Goal: Complete application form

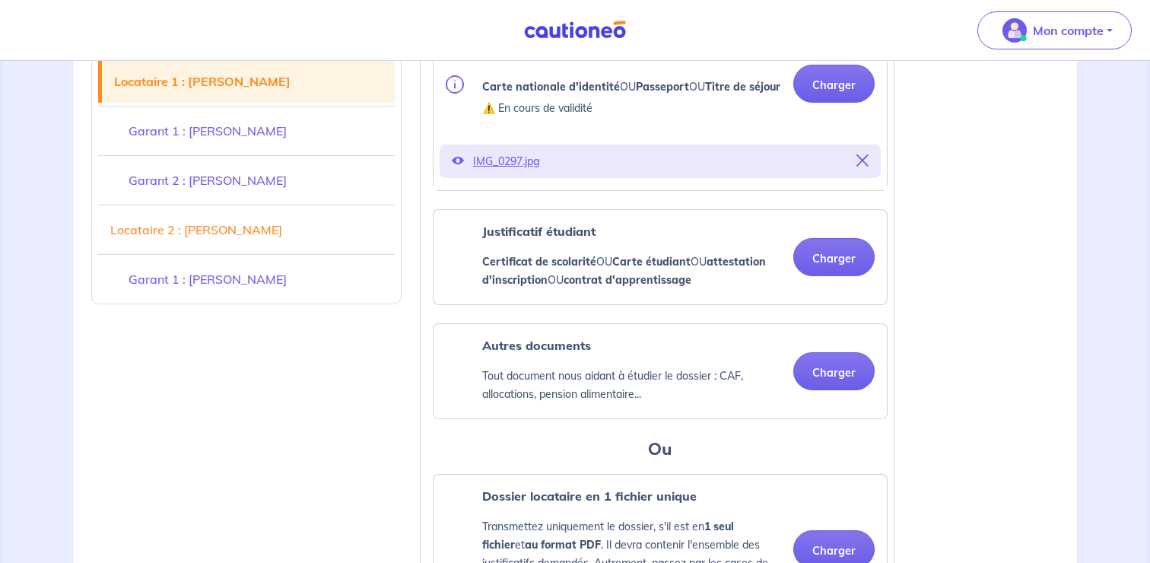
scroll to position [554, 0]
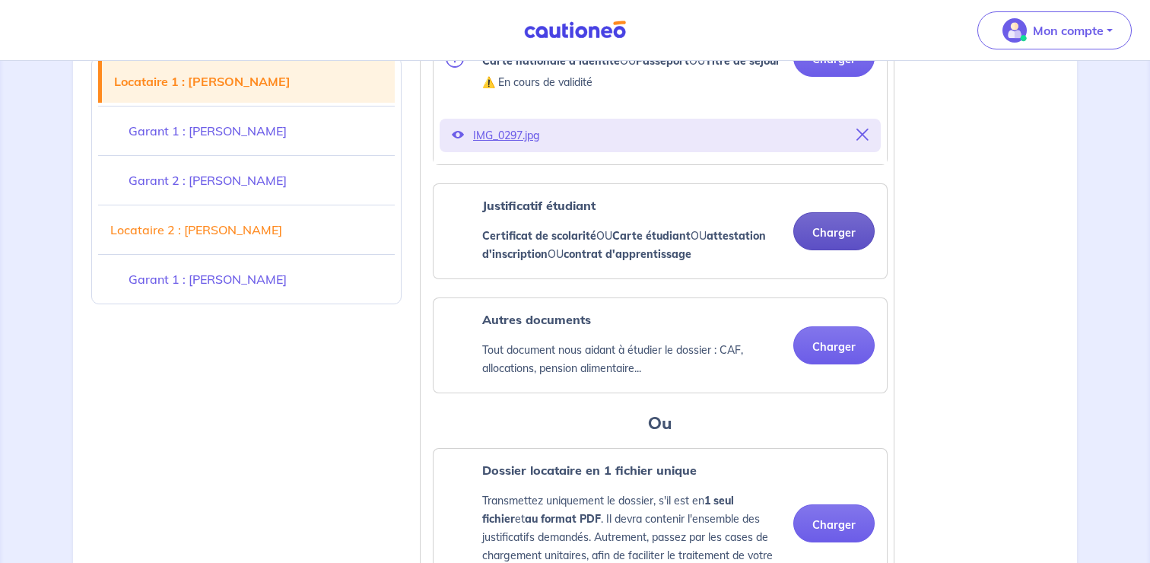
click at [817, 248] on button "Charger" at bounding box center [833, 231] width 81 height 38
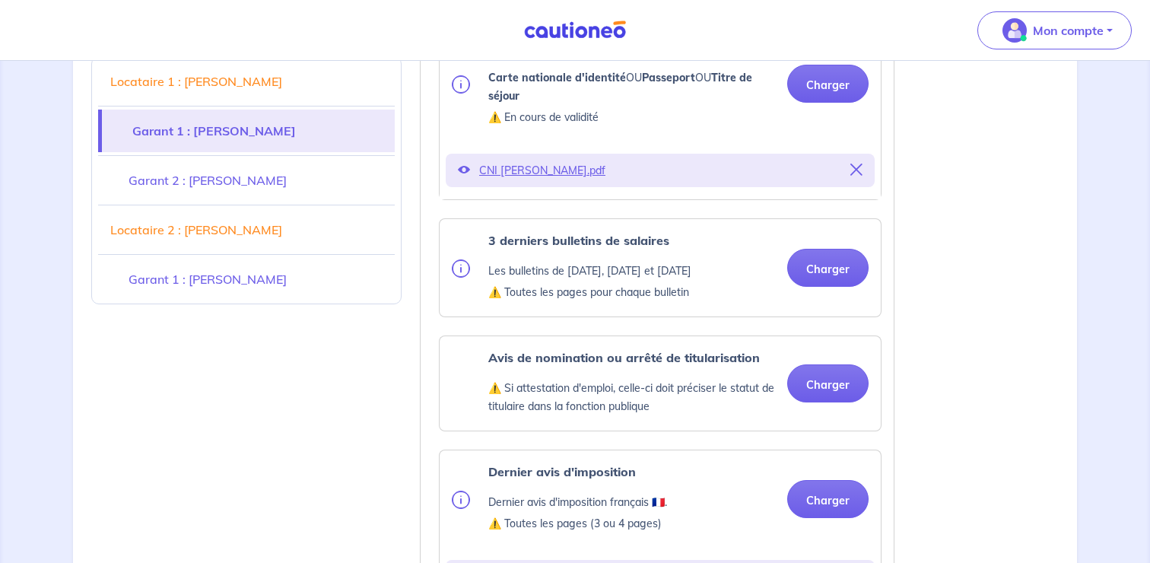
scroll to position [1308, 0]
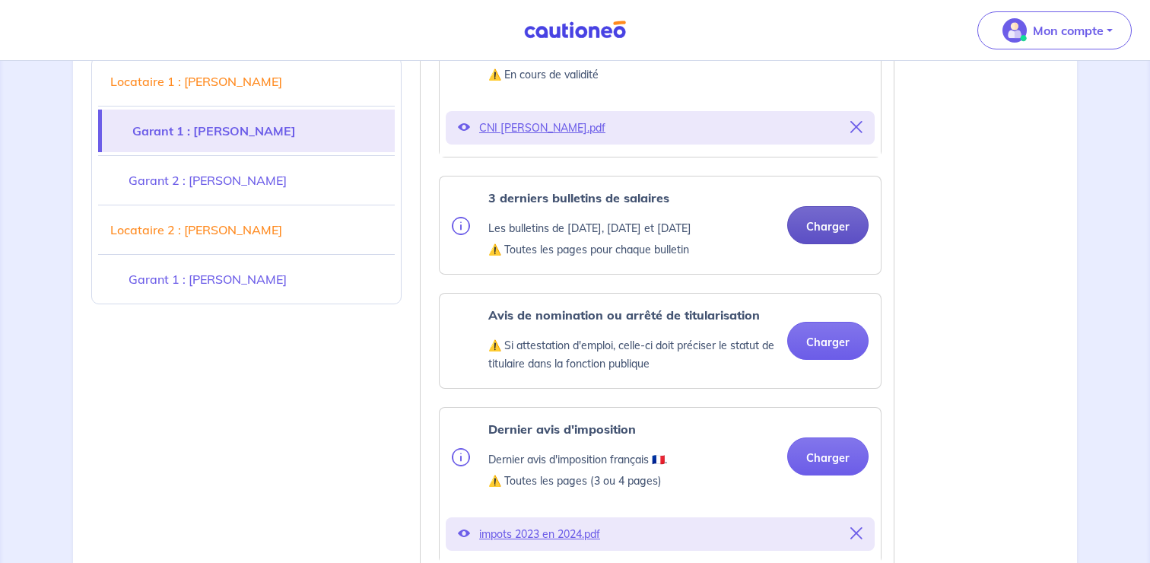
click at [805, 244] on button "Charger" at bounding box center [827, 225] width 81 height 38
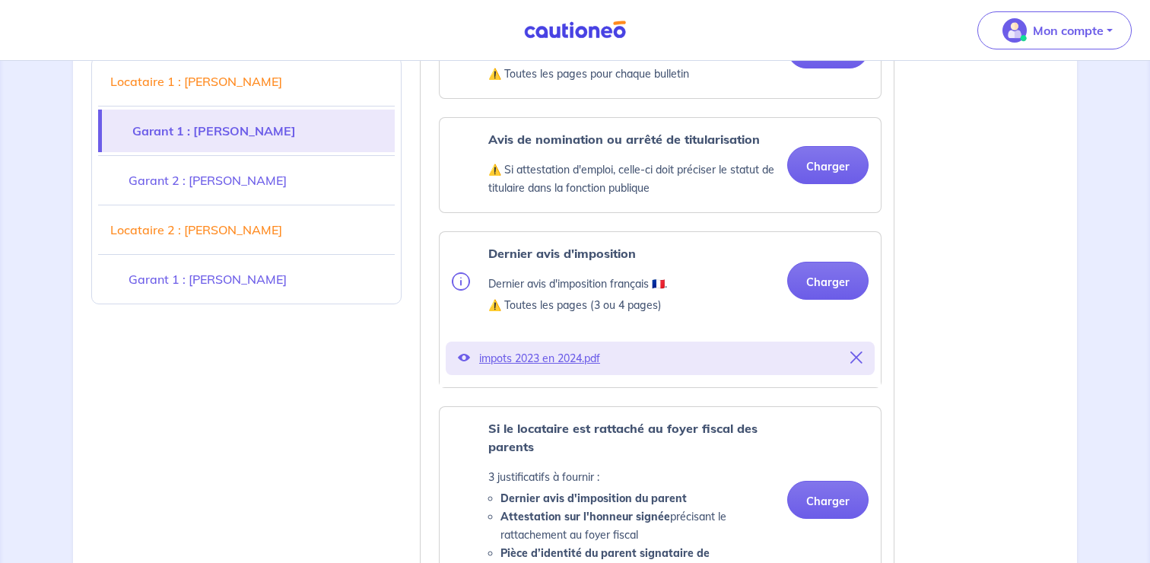
scroll to position [1483, 0]
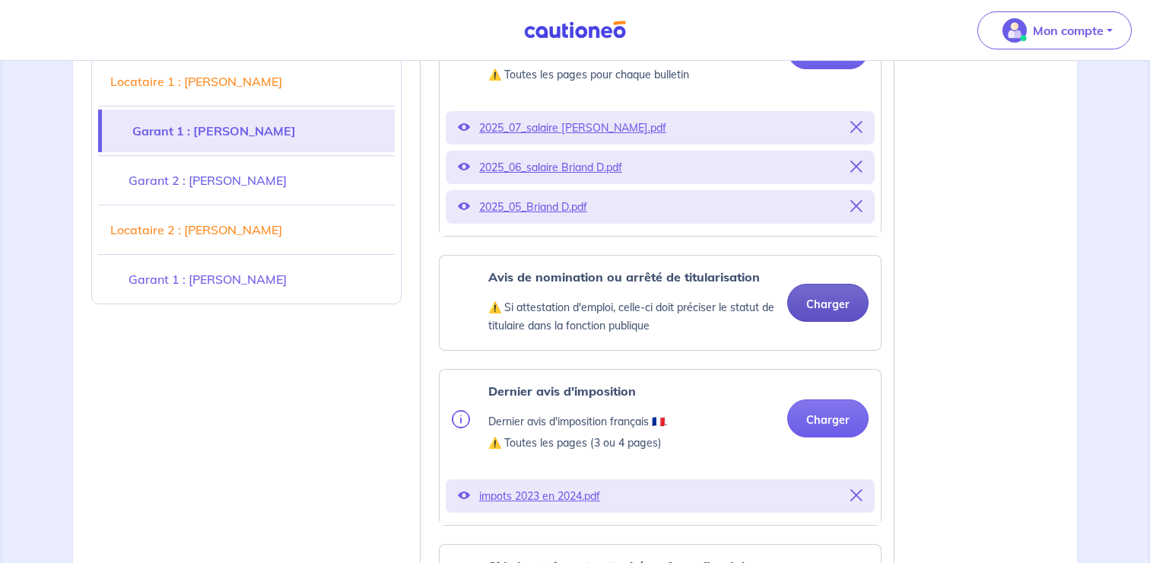
click at [826, 322] on button "Charger" at bounding box center [827, 303] width 81 height 38
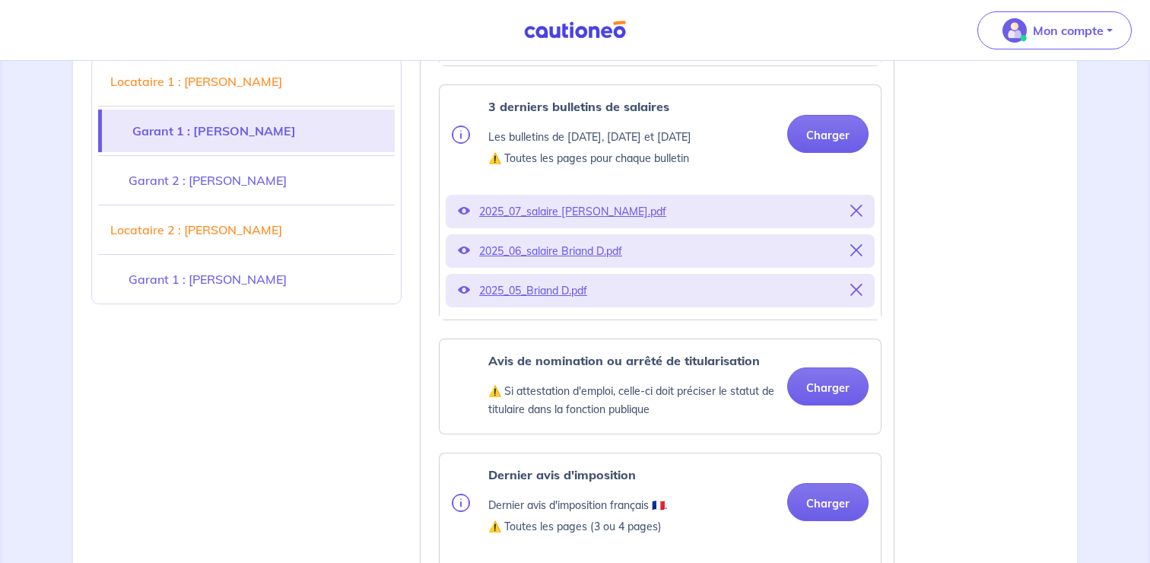
scroll to position [1456, 0]
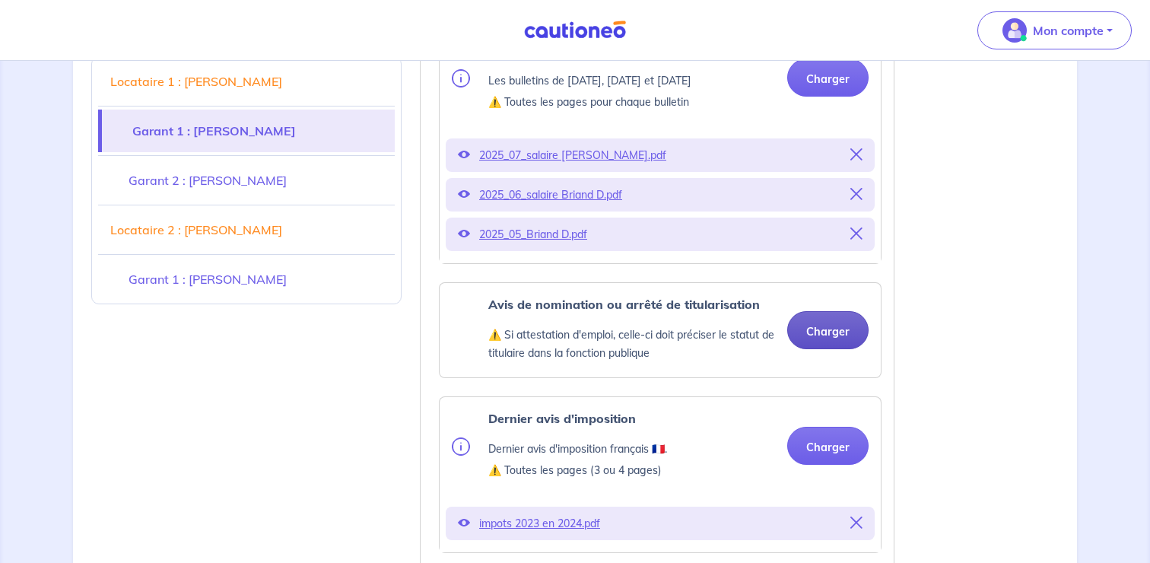
click at [831, 349] on button "Charger" at bounding box center [827, 330] width 81 height 38
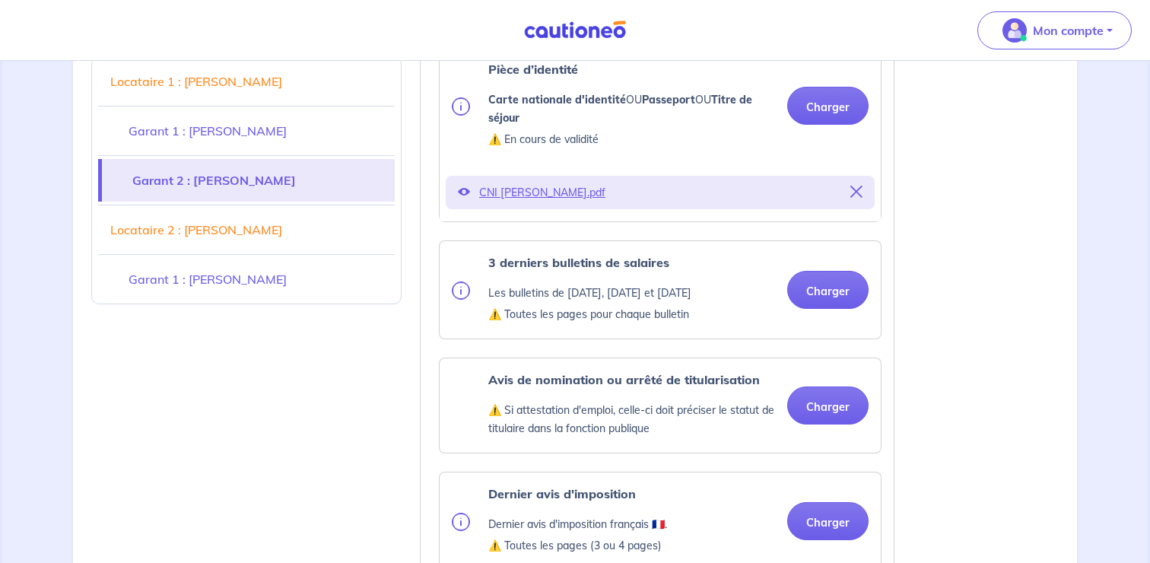
scroll to position [2520, 0]
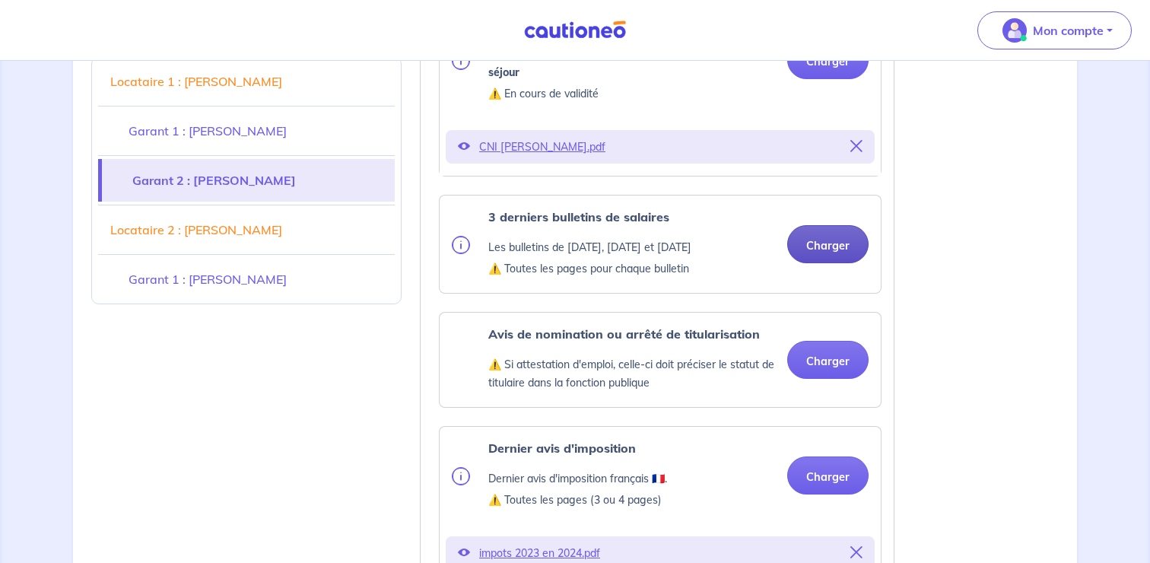
click at [838, 252] on button "Charger" at bounding box center [827, 244] width 81 height 38
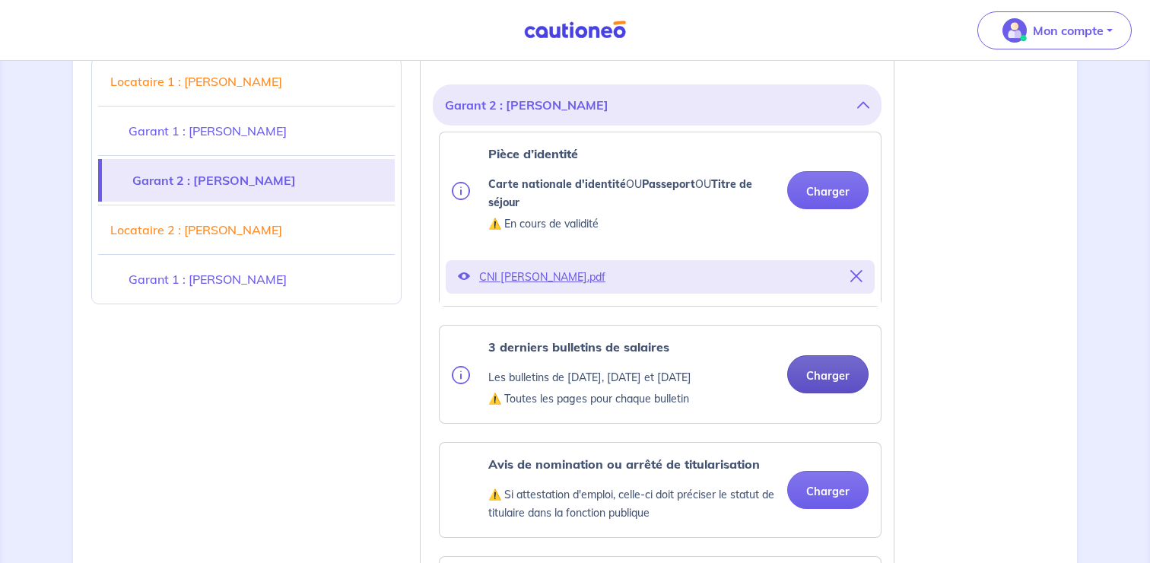
scroll to position [2396, 0]
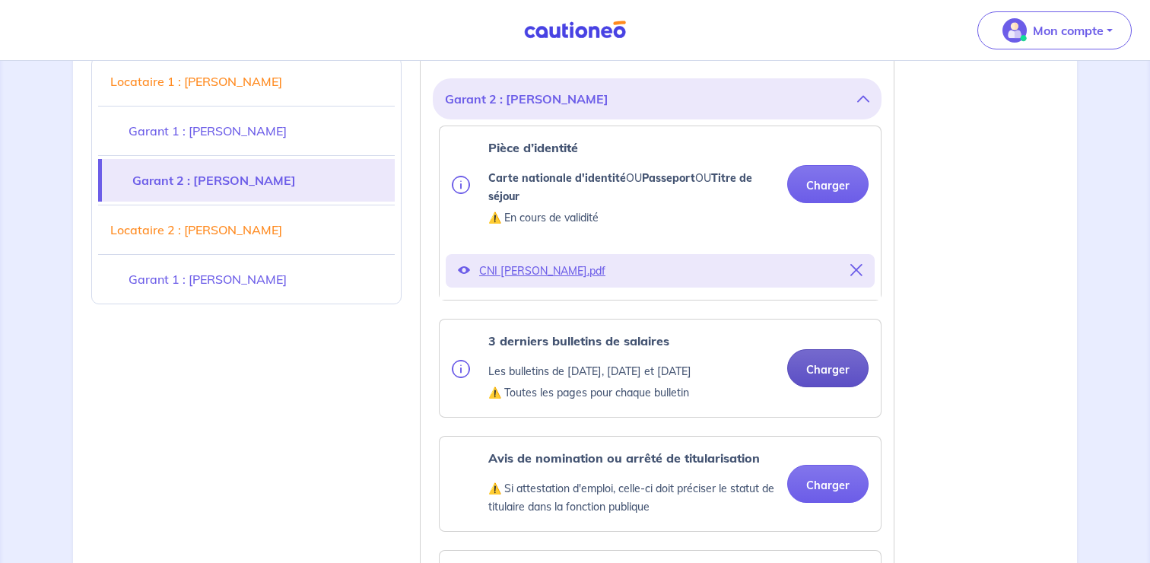
click at [840, 370] on button "Charger" at bounding box center [827, 368] width 81 height 38
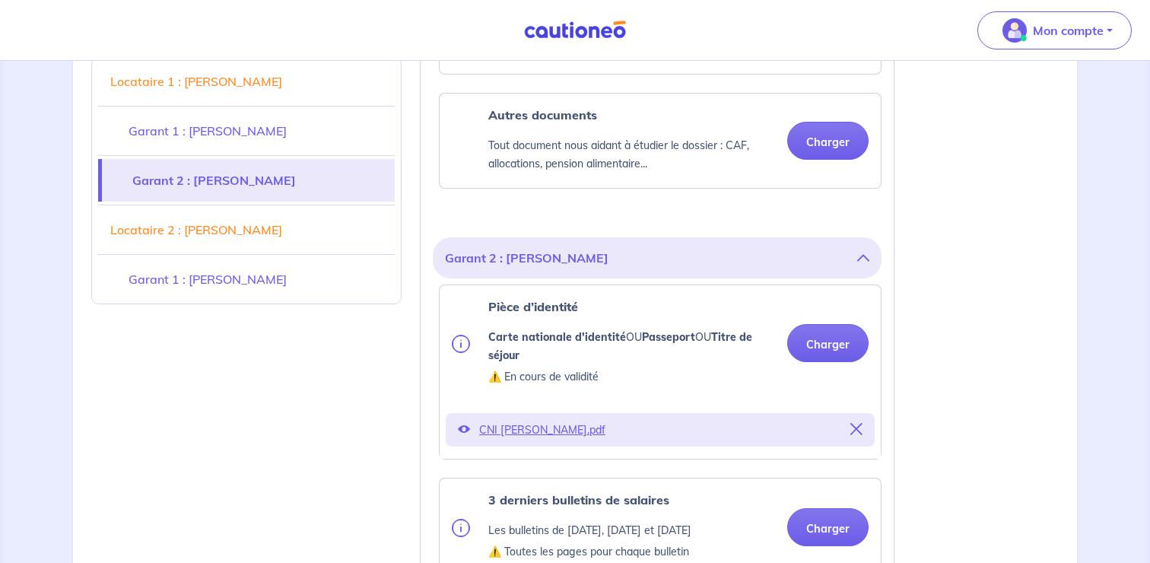
scroll to position [2224, 0]
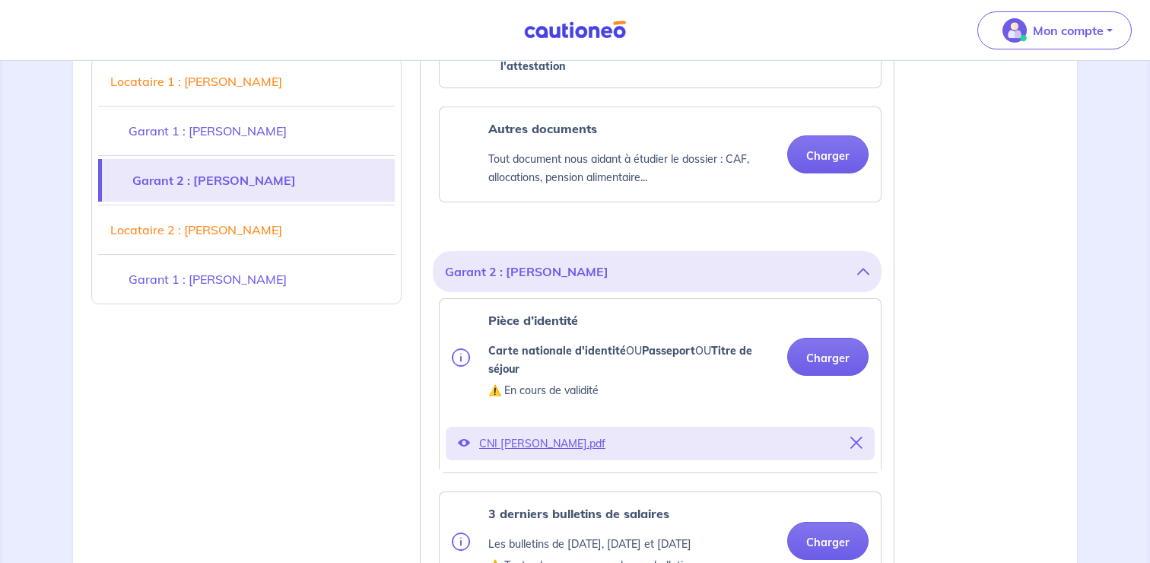
click at [760, 284] on button "Garant 2 : [PERSON_NAME]" at bounding box center [657, 271] width 424 height 29
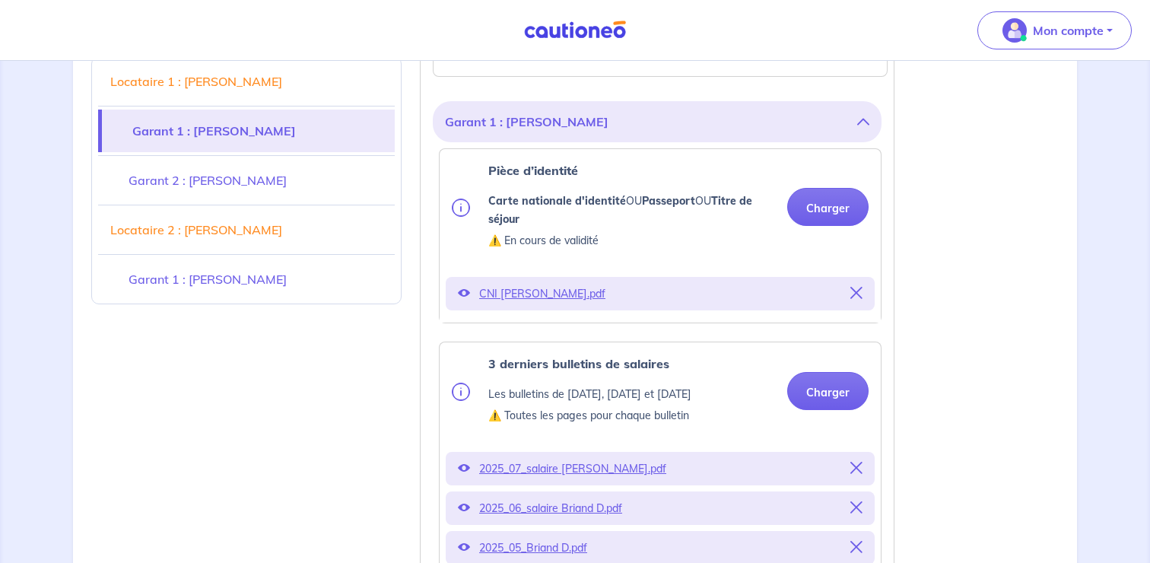
scroll to position [1083, 0]
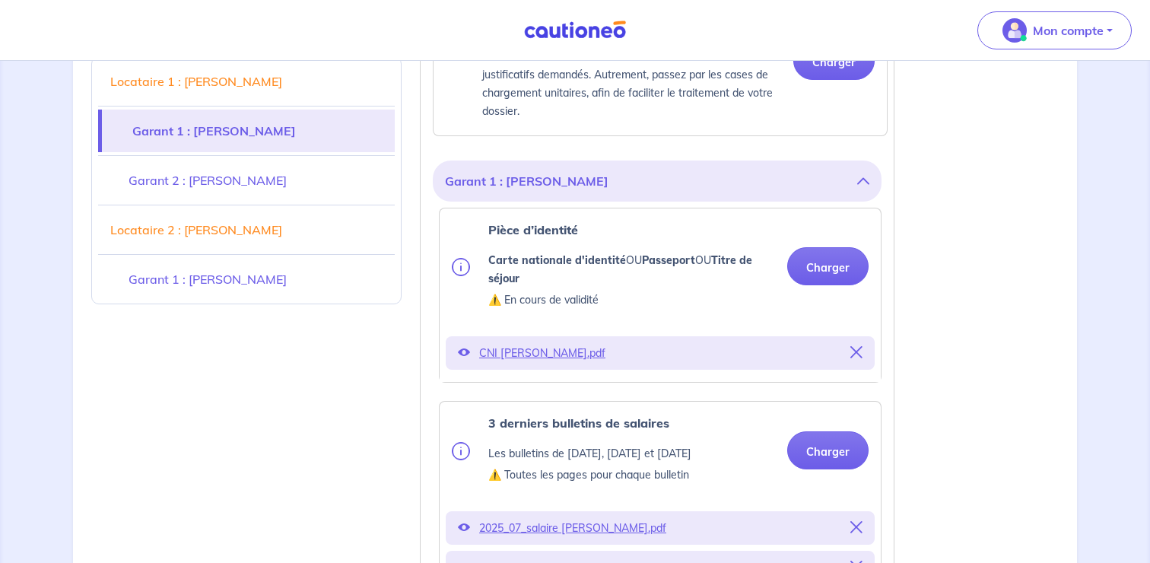
click at [707, 202] on h2 "Garant 1 : [PERSON_NAME]" at bounding box center [657, 181] width 449 height 41
click at [711, 196] on button "Garant 1 : [PERSON_NAME]" at bounding box center [657, 181] width 424 height 29
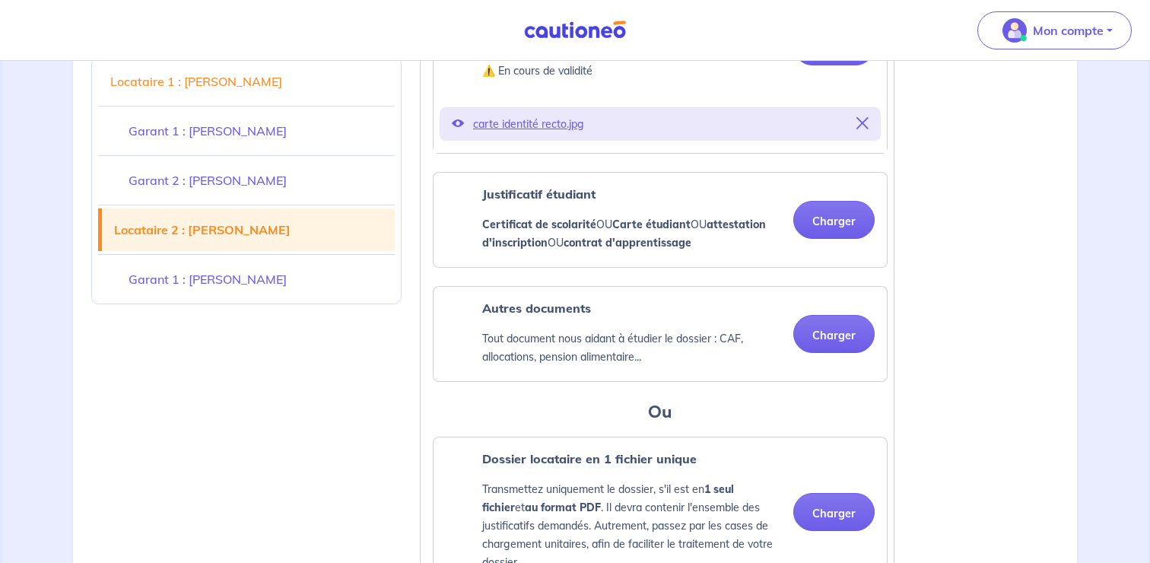
scroll to position [1555, 0]
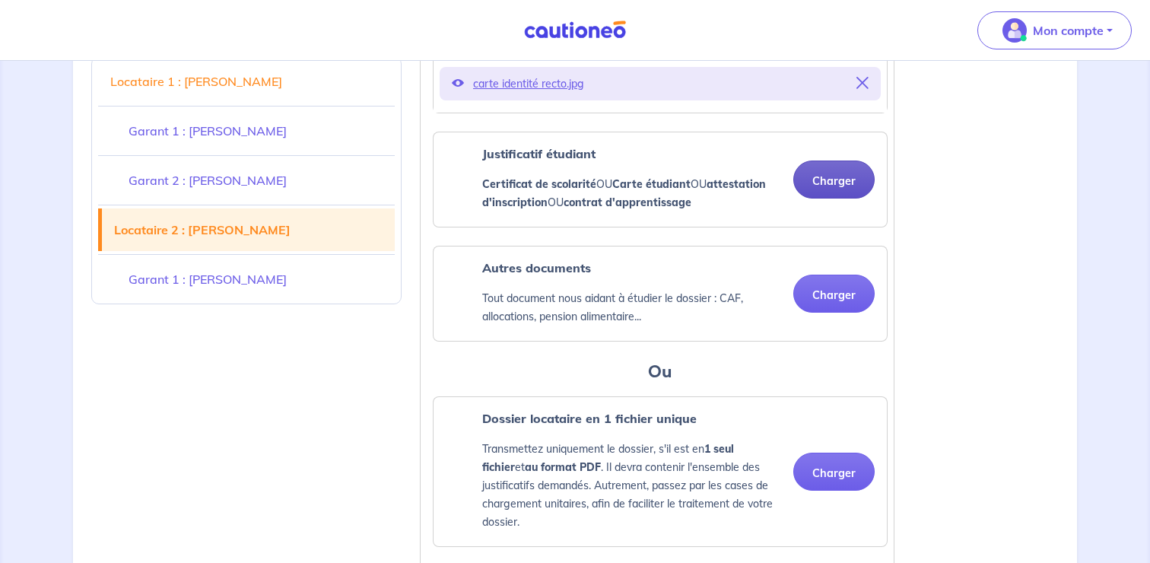
click at [834, 199] on button "Charger" at bounding box center [833, 180] width 81 height 38
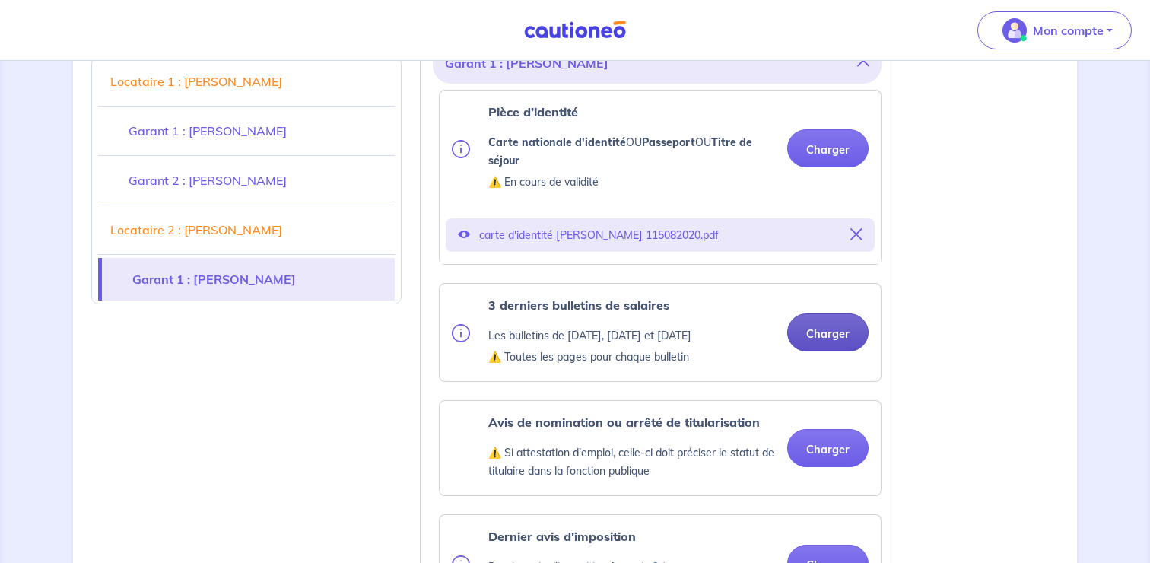
scroll to position [2166, 0]
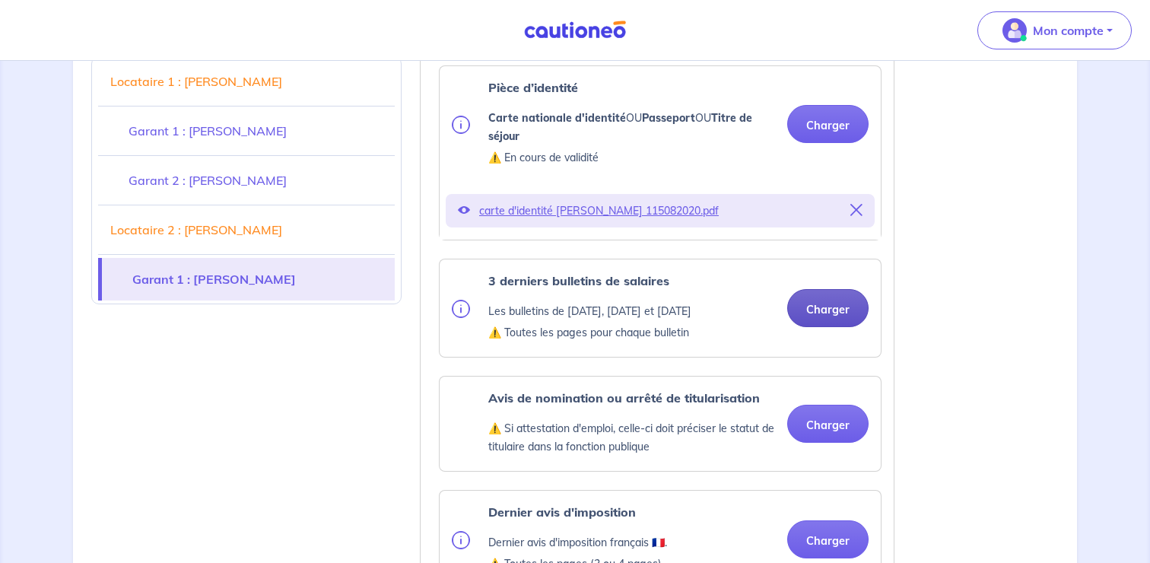
click at [838, 327] on button "Charger" at bounding box center [827, 308] width 81 height 38
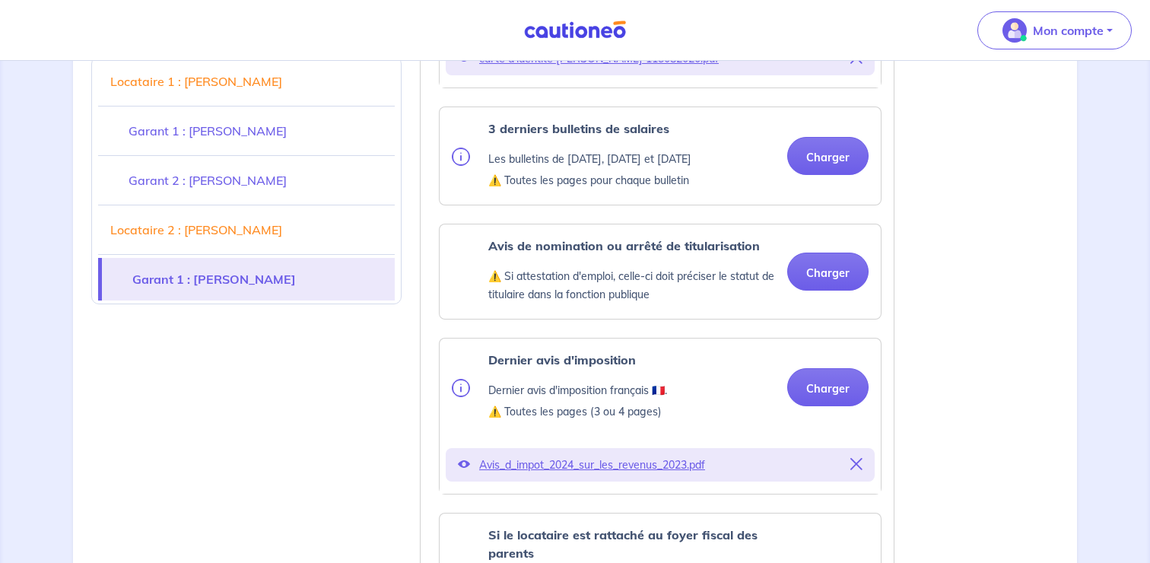
scroll to position [2321, 0]
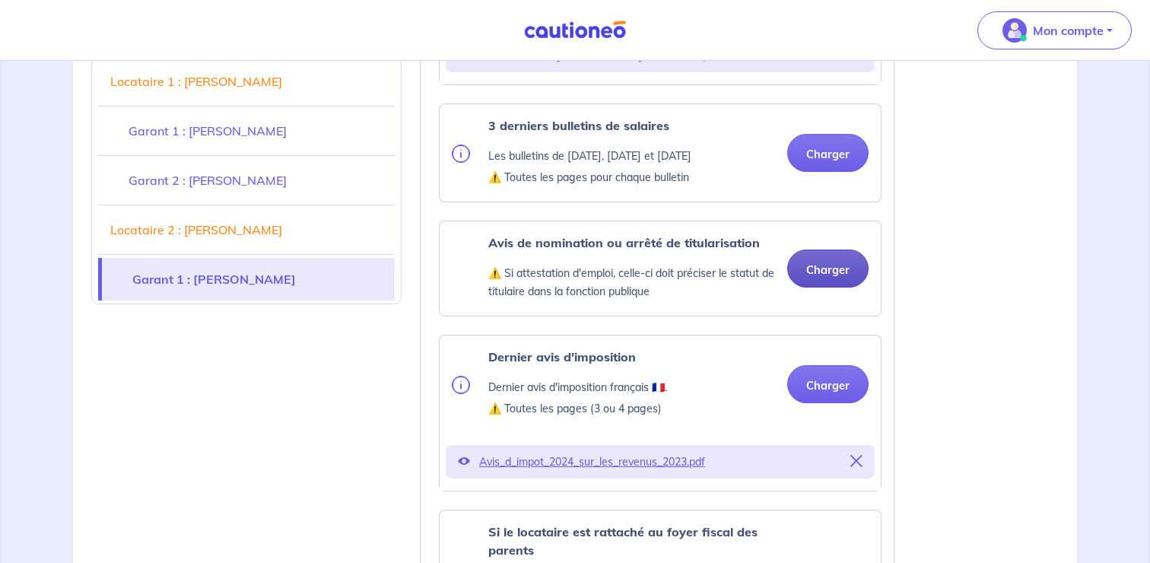
click at [824, 288] on button "Charger" at bounding box center [827, 269] width 81 height 38
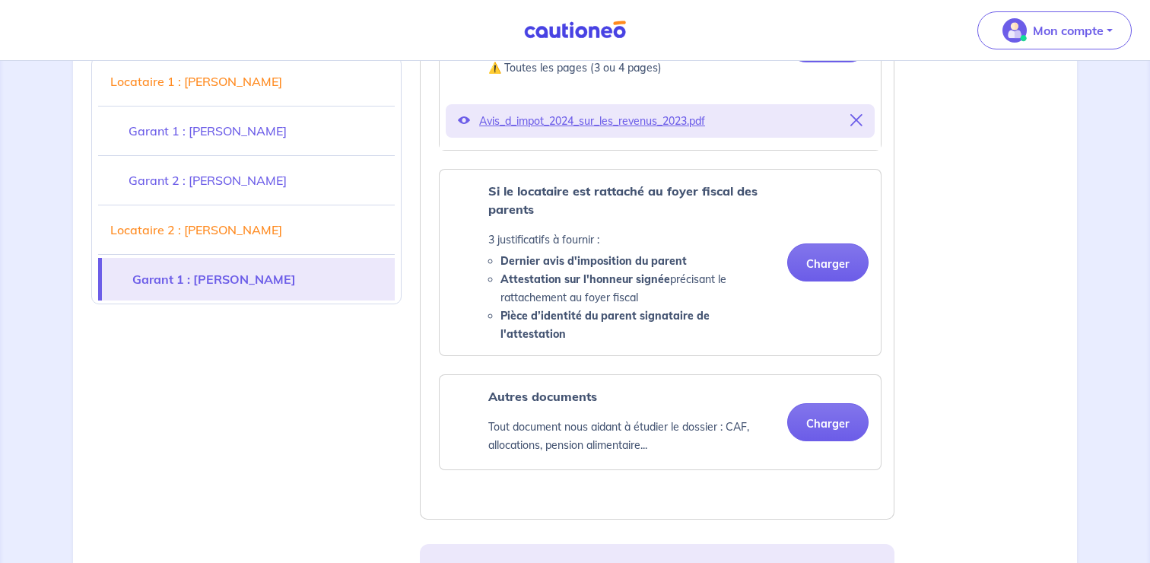
scroll to position [2663, 0]
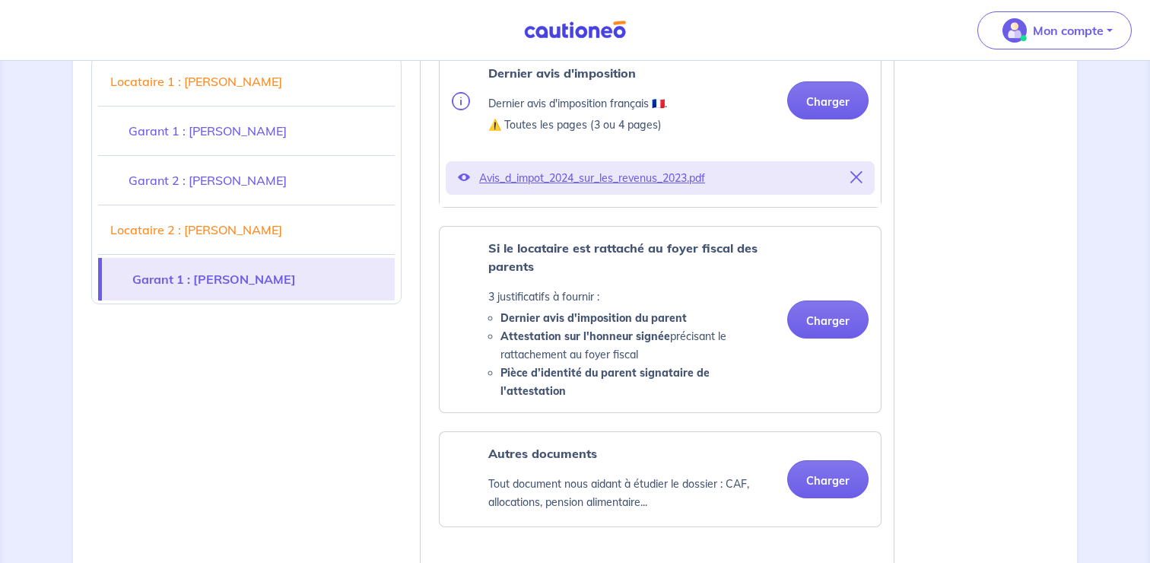
drag, startPoint x: 501, startPoint y: 374, endPoint x: 640, endPoint y: 389, distance: 139.3
click at [640, 364] on li "Attestation sur l'honneur signée précisant le rattachement au foyer fiscal" at bounding box center [638, 345] width 275 height 37
copy li "Attestation sur l'honneur signée précisant le rattachement au foyer fiscal"
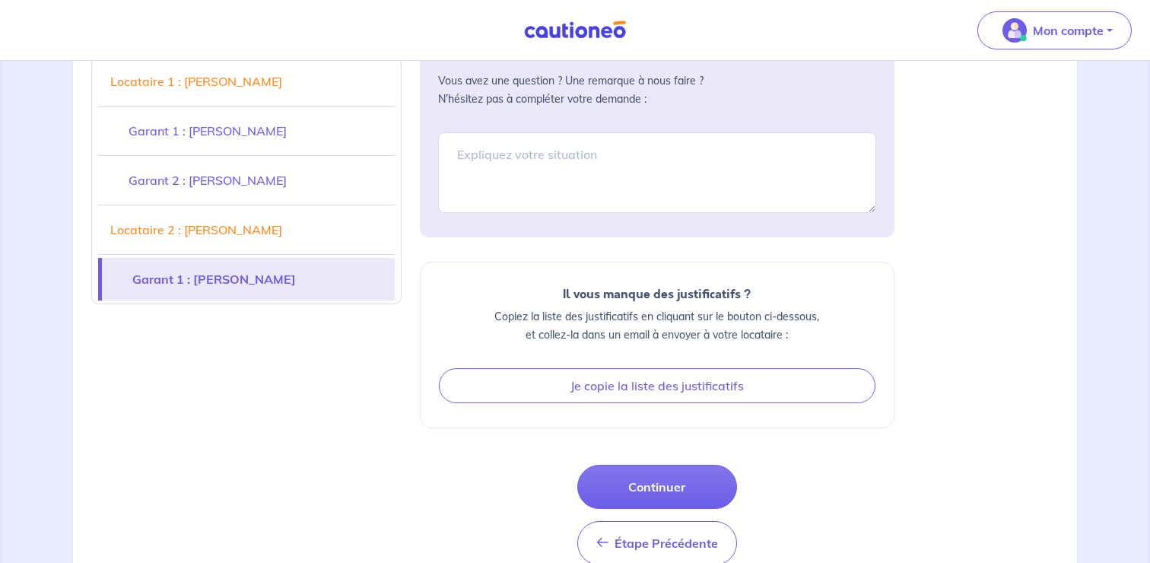
scroll to position [3307, 0]
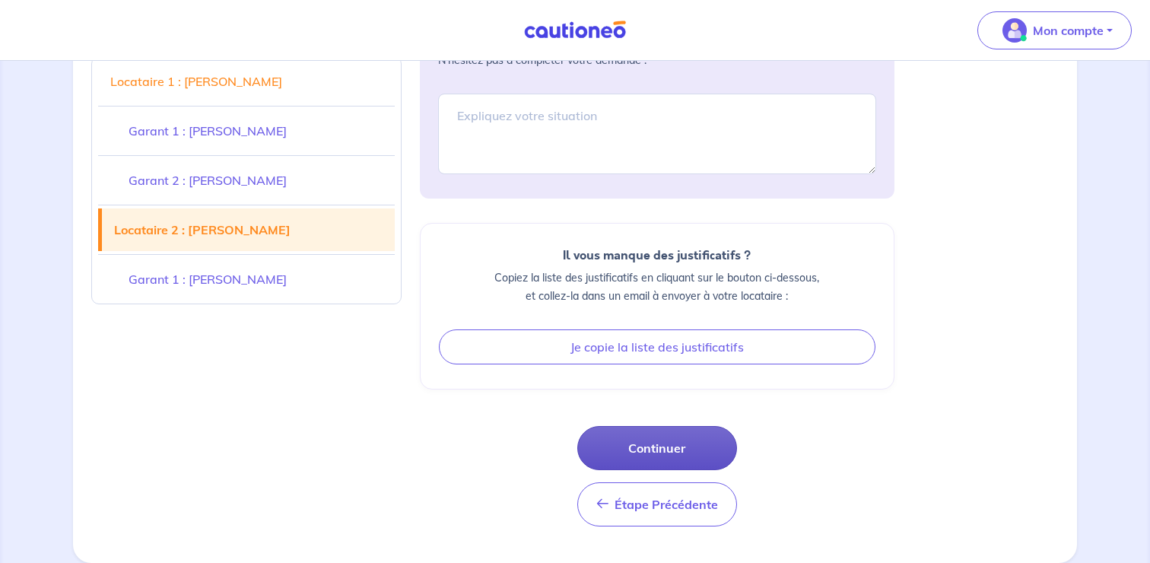
click at [668, 458] on button "Continuer" at bounding box center [657, 448] width 160 height 44
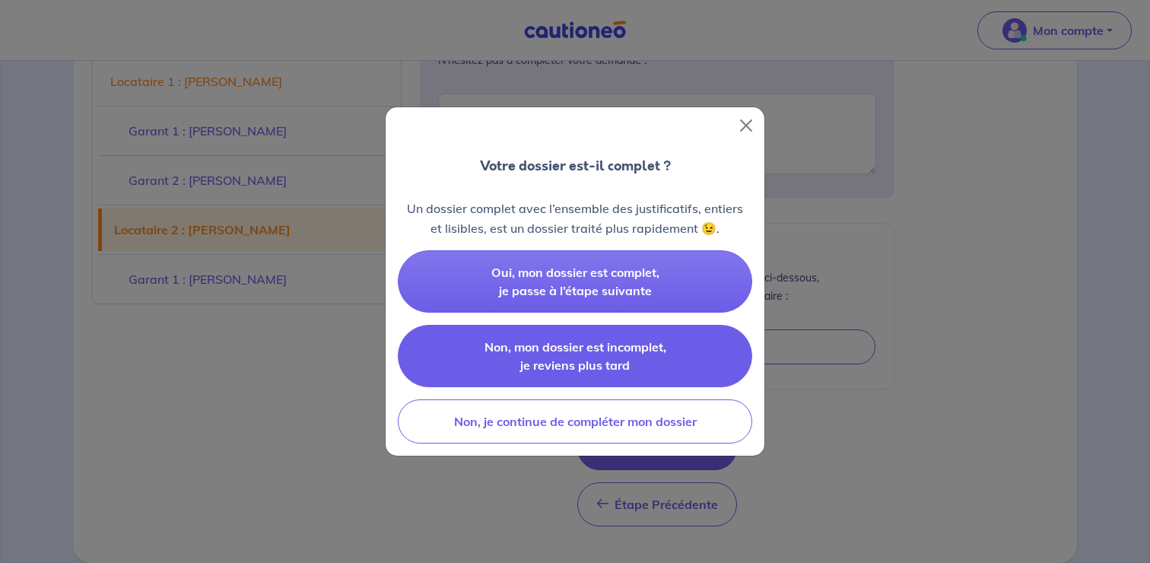
click at [658, 359] on button "Non, mon dossier est incomplet, je reviens plus tard" at bounding box center [575, 356] width 355 height 62
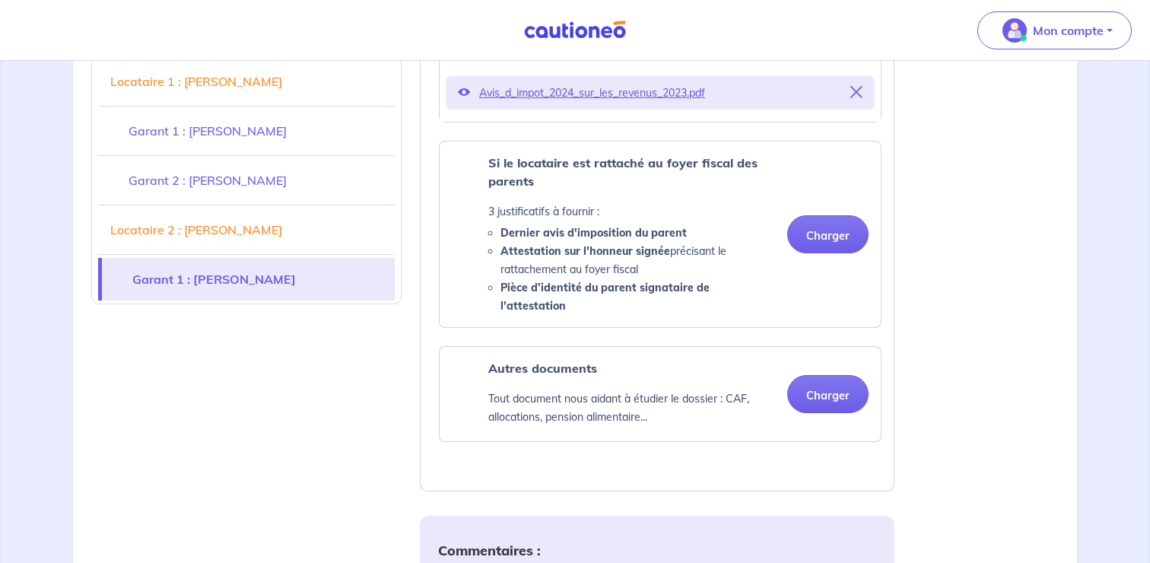
scroll to position [2560, 0]
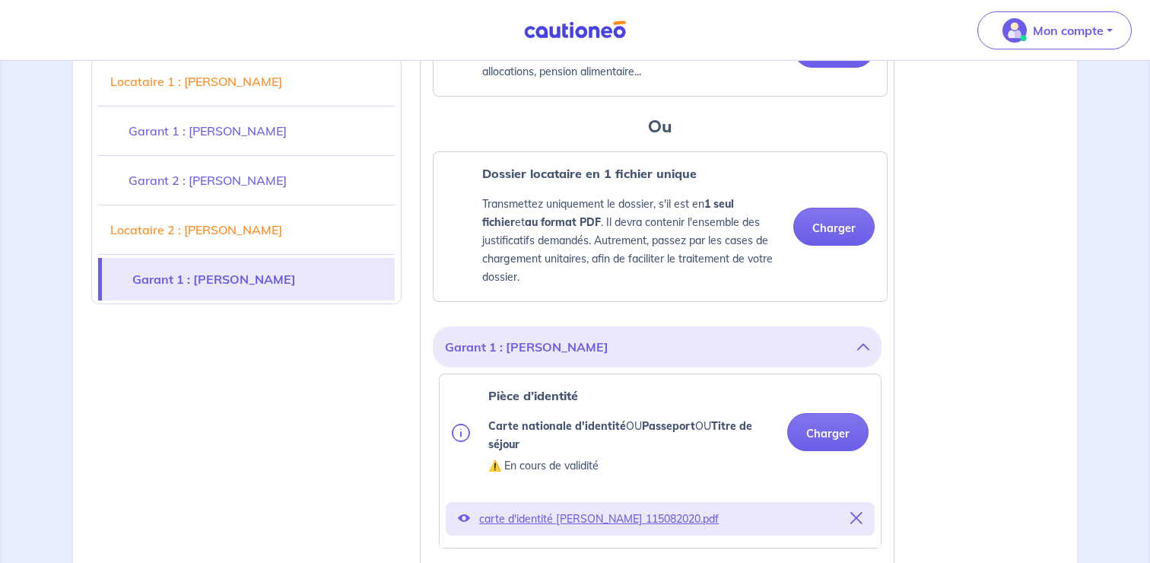
scroll to position [1723, 0]
